Goal: Navigation & Orientation: Find specific page/section

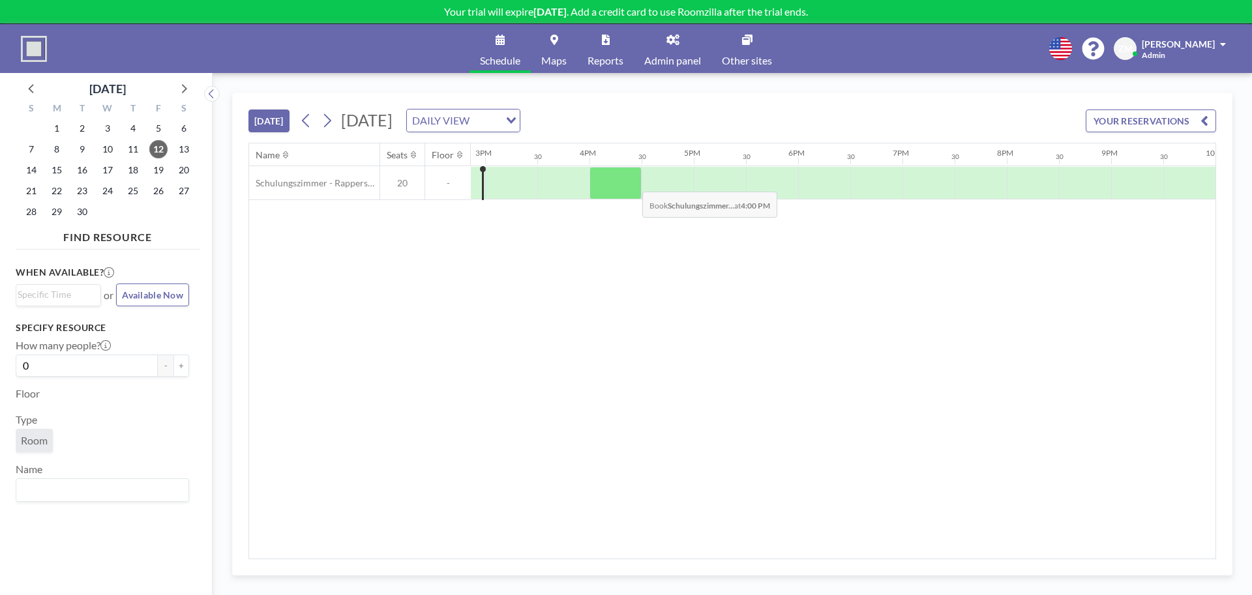
scroll to position [0, 1559]
click at [651, 55] on span "Admin panel" at bounding box center [672, 60] width 57 height 10
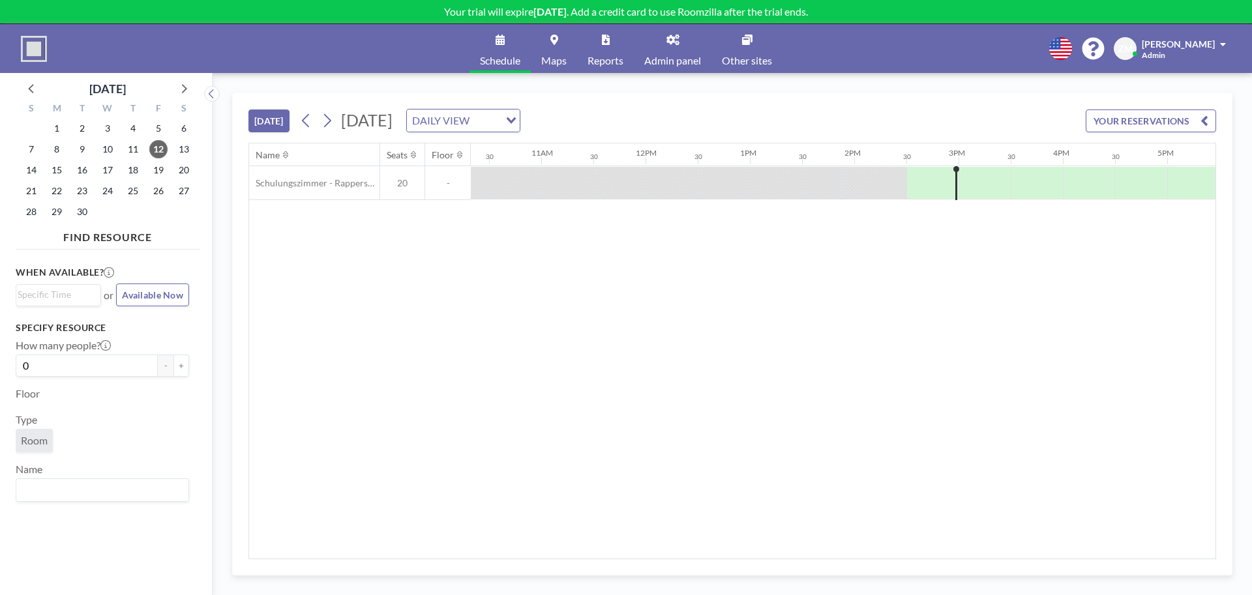
scroll to position [0, 1760]
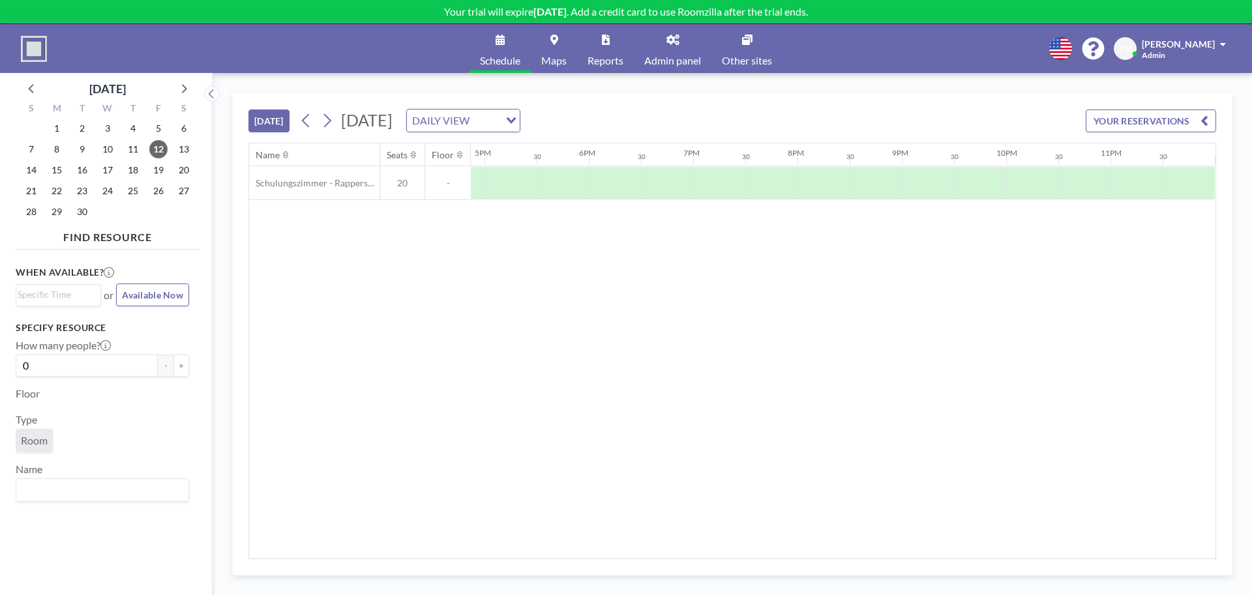
click at [612, 65] on span "Reports" at bounding box center [605, 60] width 36 height 10
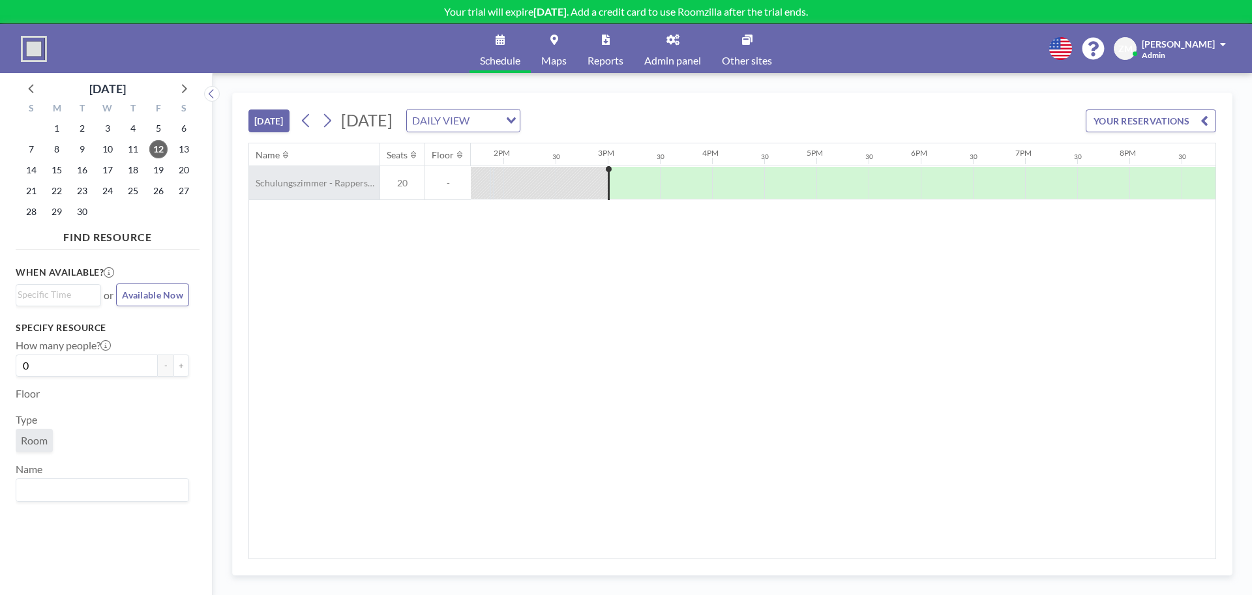
scroll to position [0, 1513]
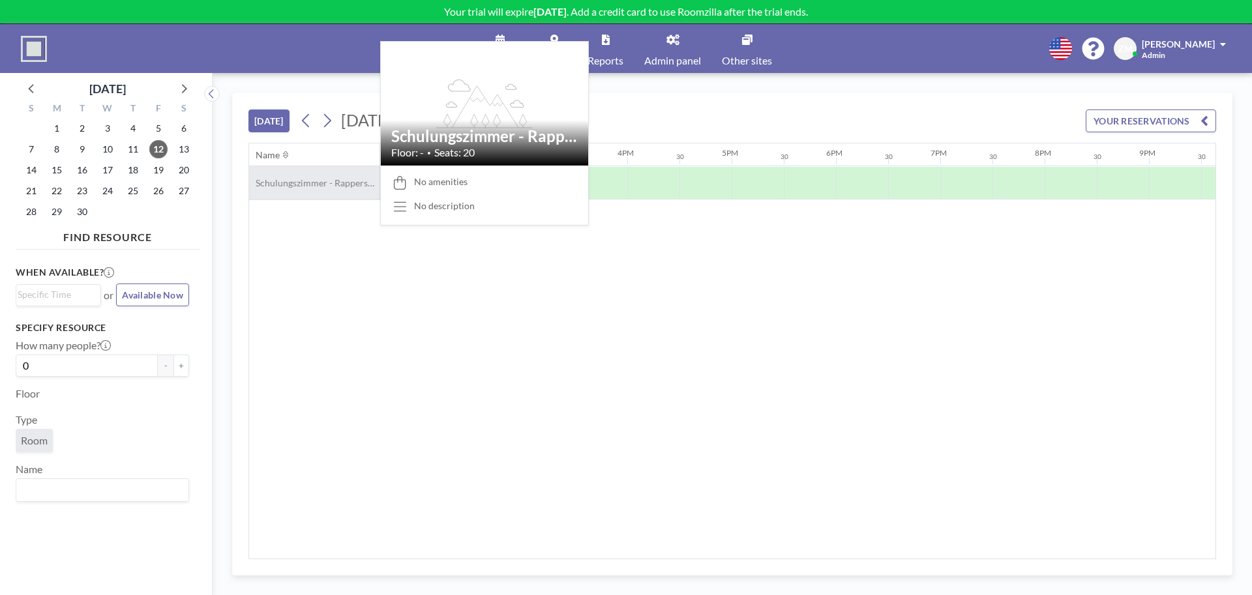
click at [299, 190] on div "Schulungszimmer - Rapperswil" at bounding box center [314, 182] width 130 height 33
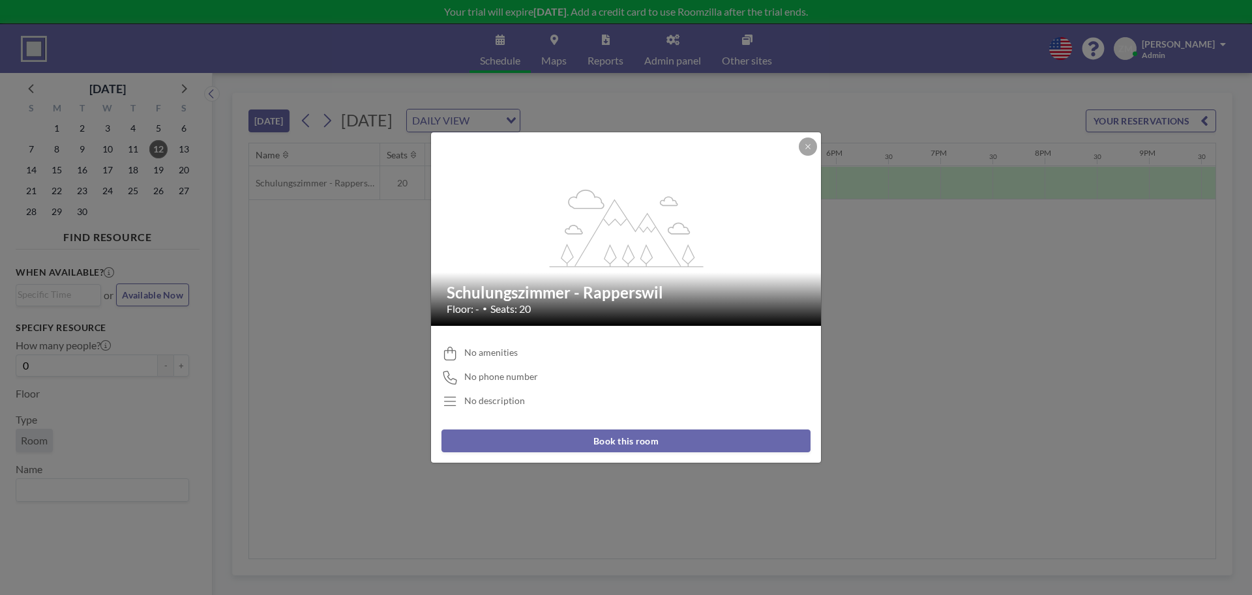
drag, startPoint x: 667, startPoint y: 297, endPoint x: 447, endPoint y: 293, distance: 220.4
click at [447, 293] on h2 "Schulungszimmer - Rapperswil" at bounding box center [627, 293] width 360 height 20
copy h2 "Schulungszimmer - Rapperswil"
click at [806, 151] on button at bounding box center [808, 147] width 18 height 18
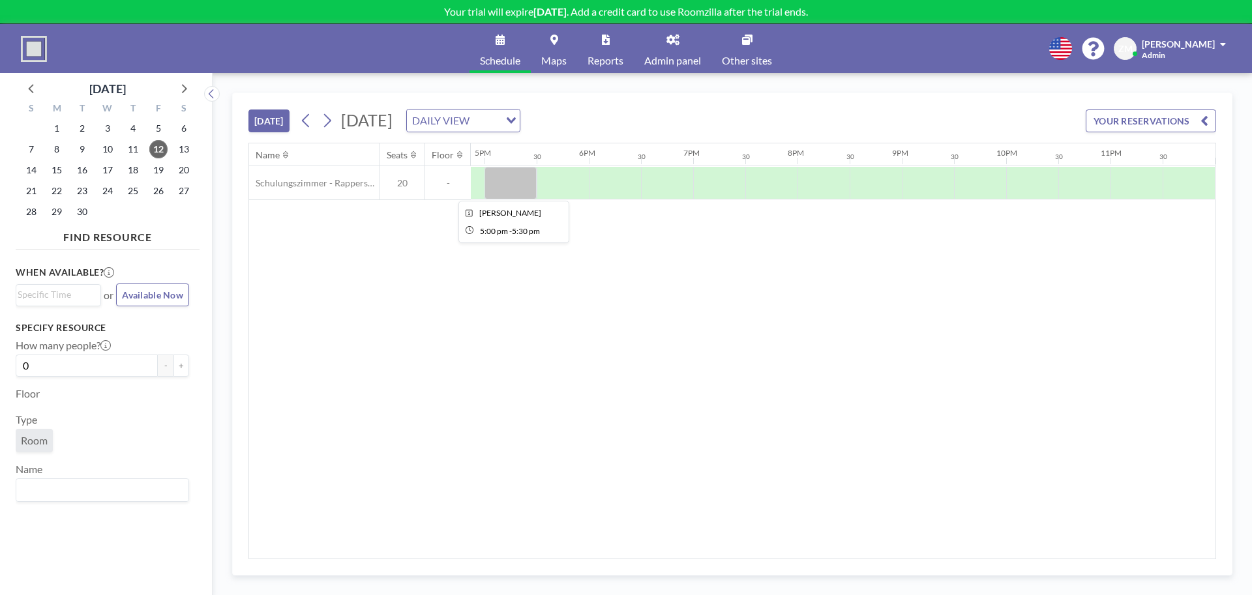
click at [518, 185] on div at bounding box center [510, 183] width 52 height 33
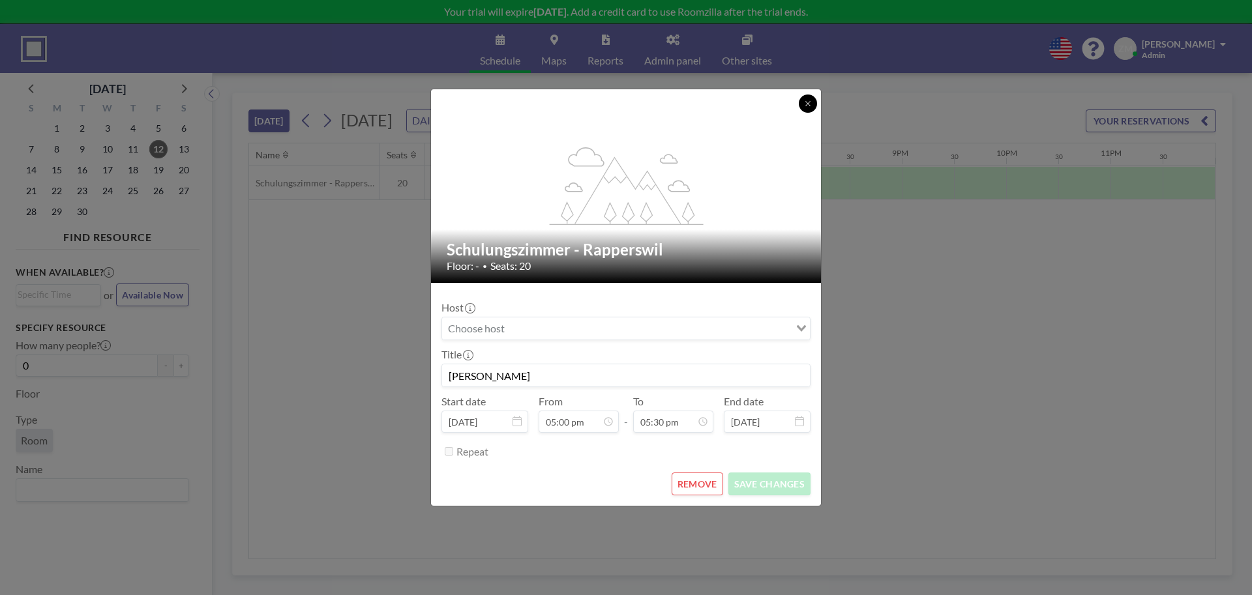
click at [809, 104] on icon at bounding box center [808, 104] width 8 height 8
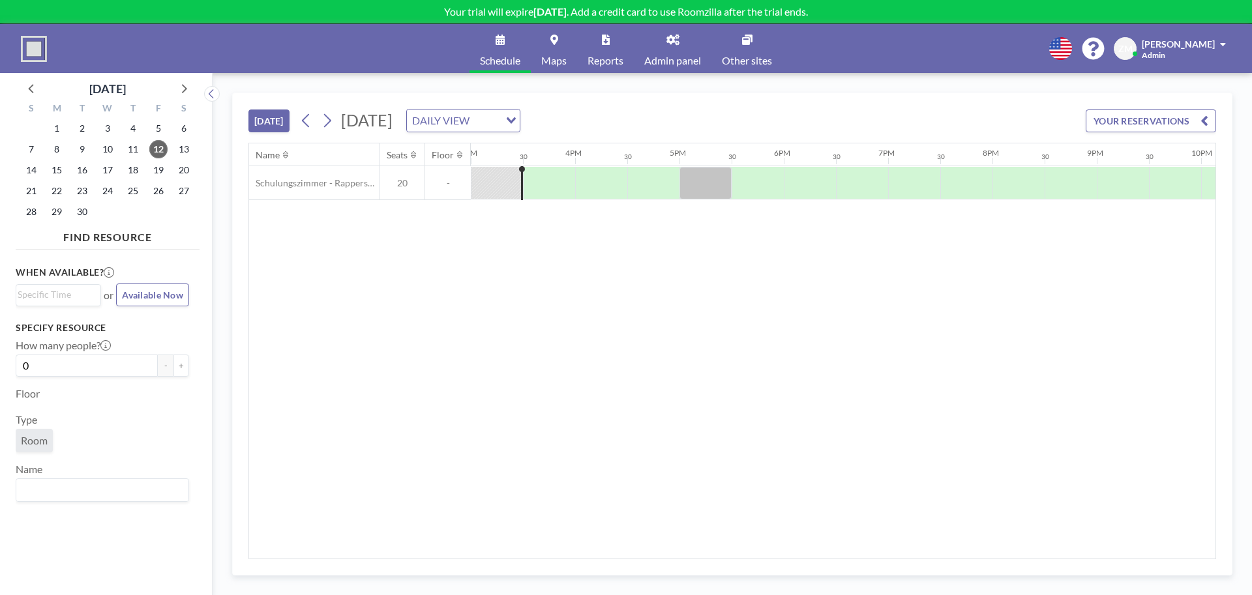
scroll to position [0, 1572]
click at [700, 172] on div at bounding box center [698, 183] width 52 height 33
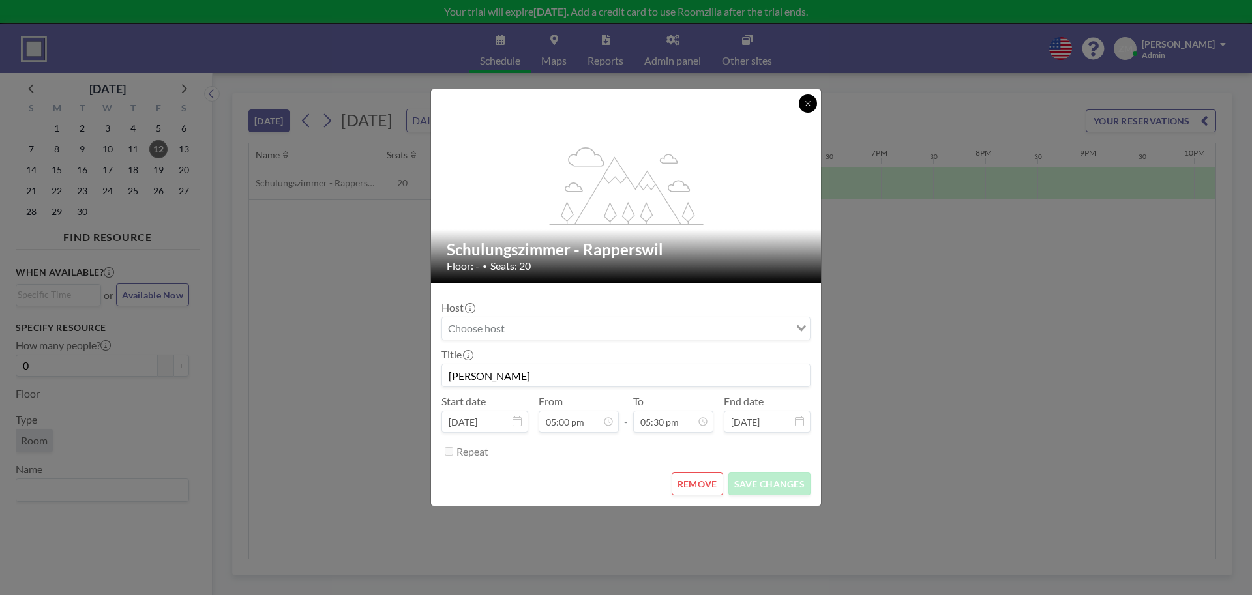
click at [808, 102] on icon at bounding box center [808, 104] width 8 height 8
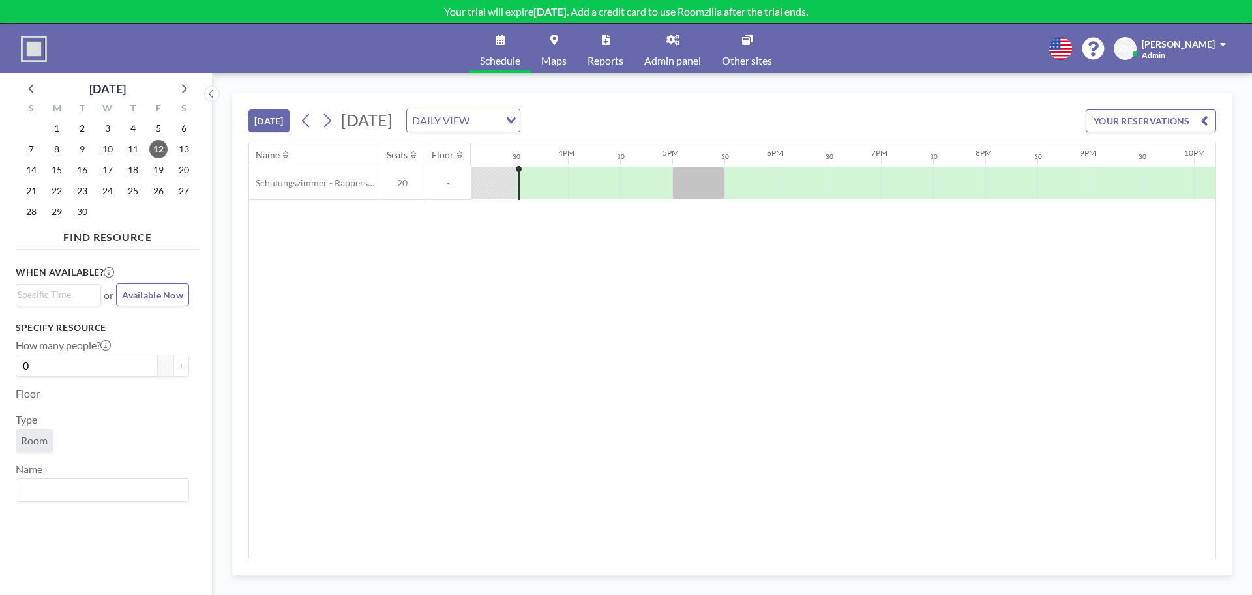
click at [674, 52] on link "Admin panel" at bounding box center [673, 48] width 78 height 49
